Goal: Check status: Check status

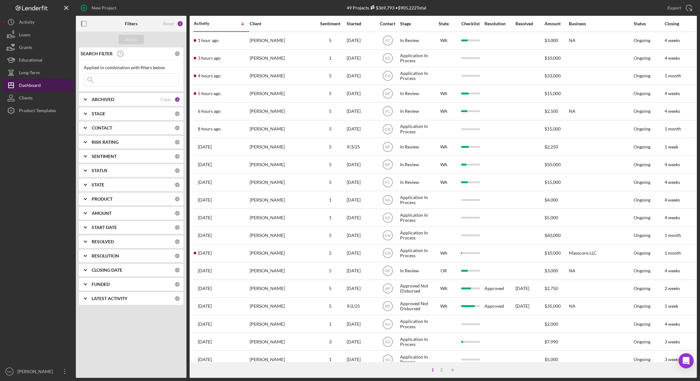
click at [34, 86] on div "Dashboard" at bounding box center [30, 86] width 22 height 14
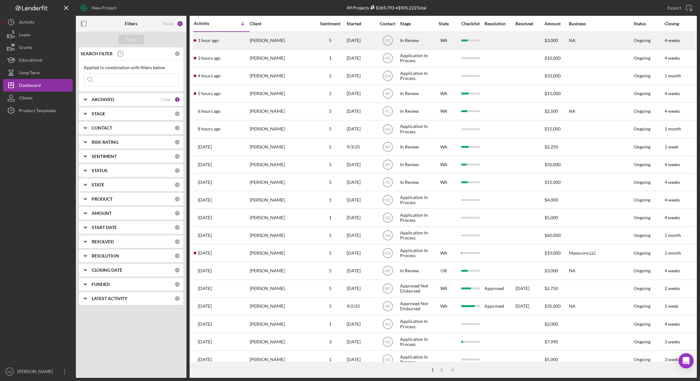
click at [225, 41] on div "1 hour ago [PERSON_NAME]" at bounding box center [221, 40] width 55 height 17
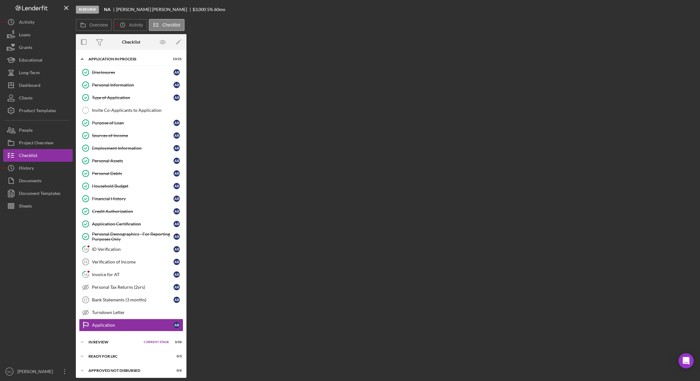
scroll to position [17, 0]
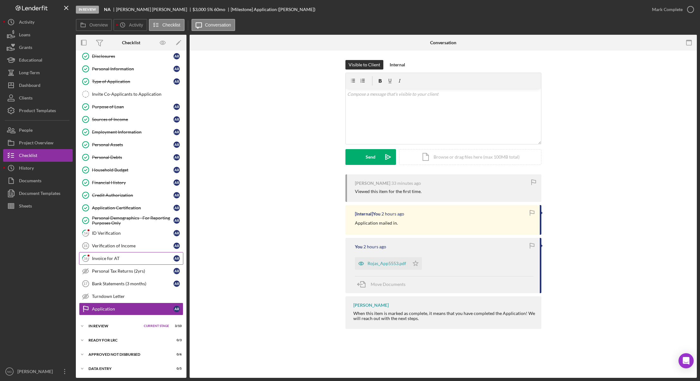
click at [126, 259] on div "Invoice for AT" at bounding box center [133, 258] width 82 height 5
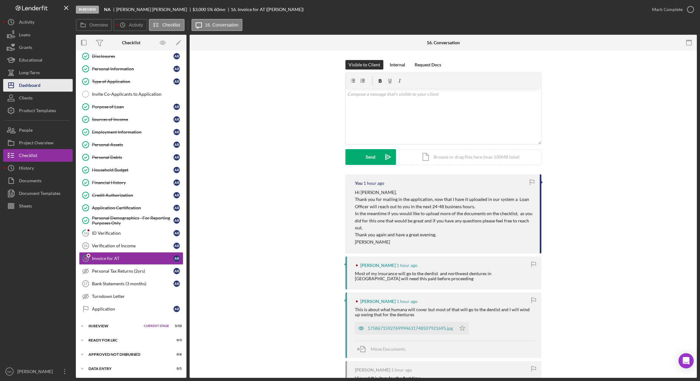
click at [40, 86] on div "Dashboard" at bounding box center [30, 86] width 22 height 14
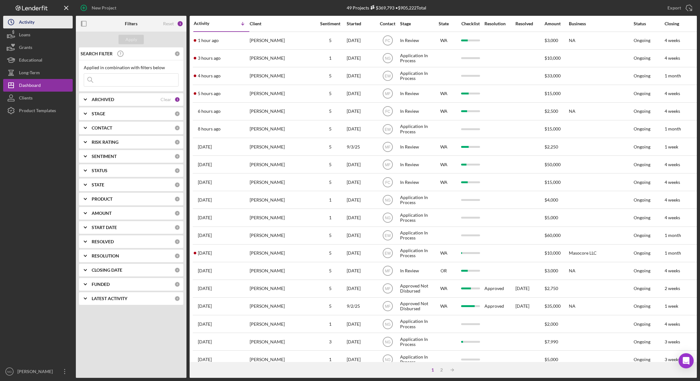
click at [33, 25] on div "Activity" at bounding box center [26, 23] width 15 height 14
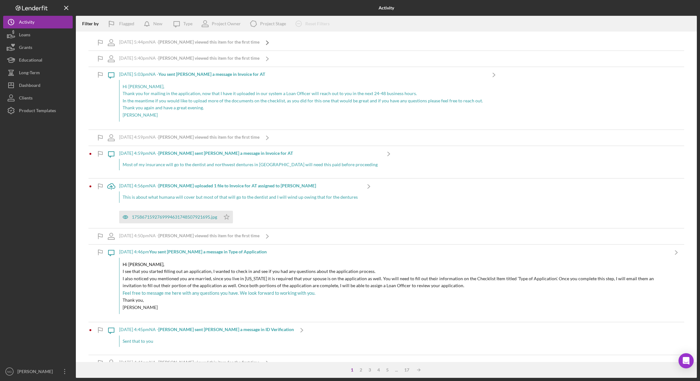
click at [266, 42] on icon "Icon/Navigate" at bounding box center [268, 43] width 16 height 16
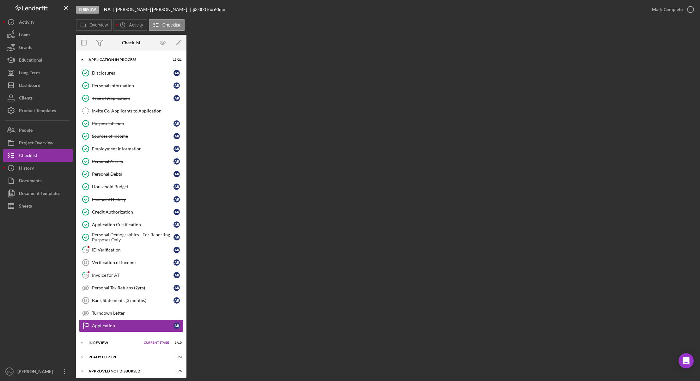
scroll to position [17, 0]
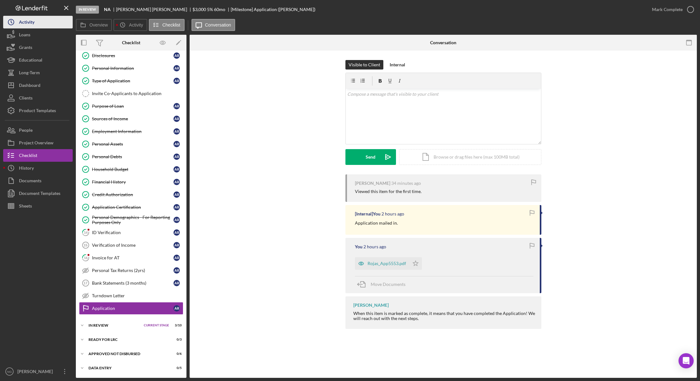
click at [34, 23] on div "Activity" at bounding box center [26, 23] width 15 height 14
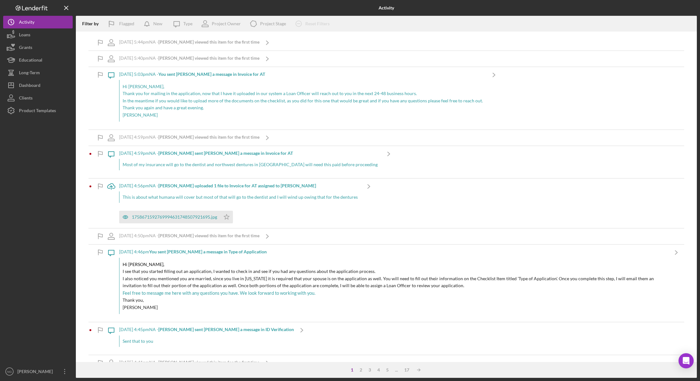
click at [222, 61] on div "[DATE] 5:40pm NA - [PERSON_NAME] viewed this item for the first time" at bounding box center [189, 59] width 140 height 16
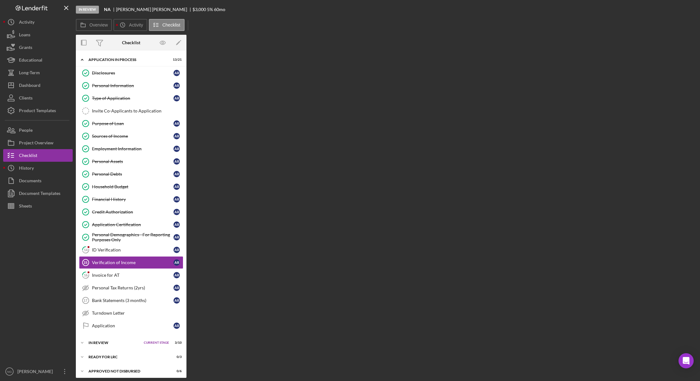
scroll to position [17, 0]
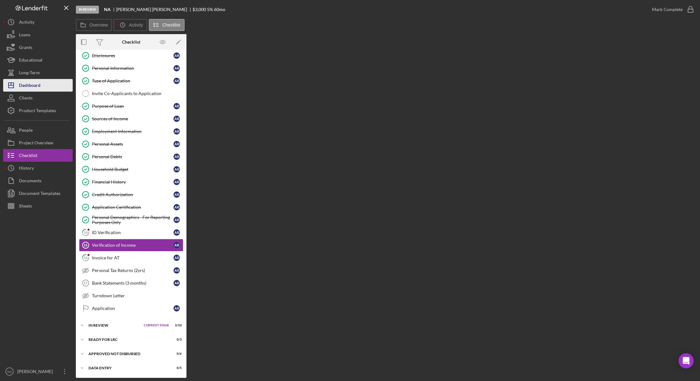
click at [43, 84] on button "Icon/Dashboard Dashboard" at bounding box center [38, 85] width 70 height 13
